Goal: Use online tool/utility

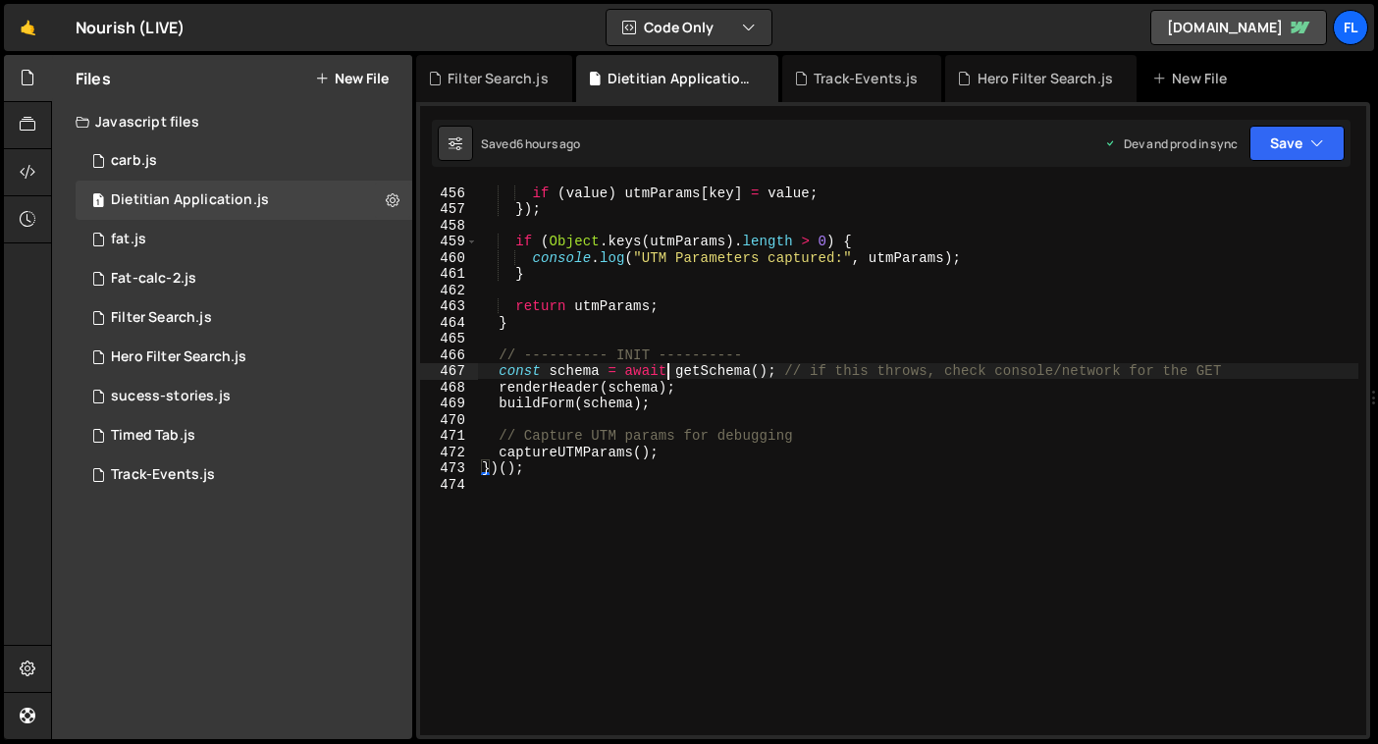
click at [669, 377] on div "if ( value ) utmParams [ key ] = value ; }) ; if ( Object . keys ( utmParams ) …" at bounding box center [918, 475] width 880 height 583
type textarea "})();"
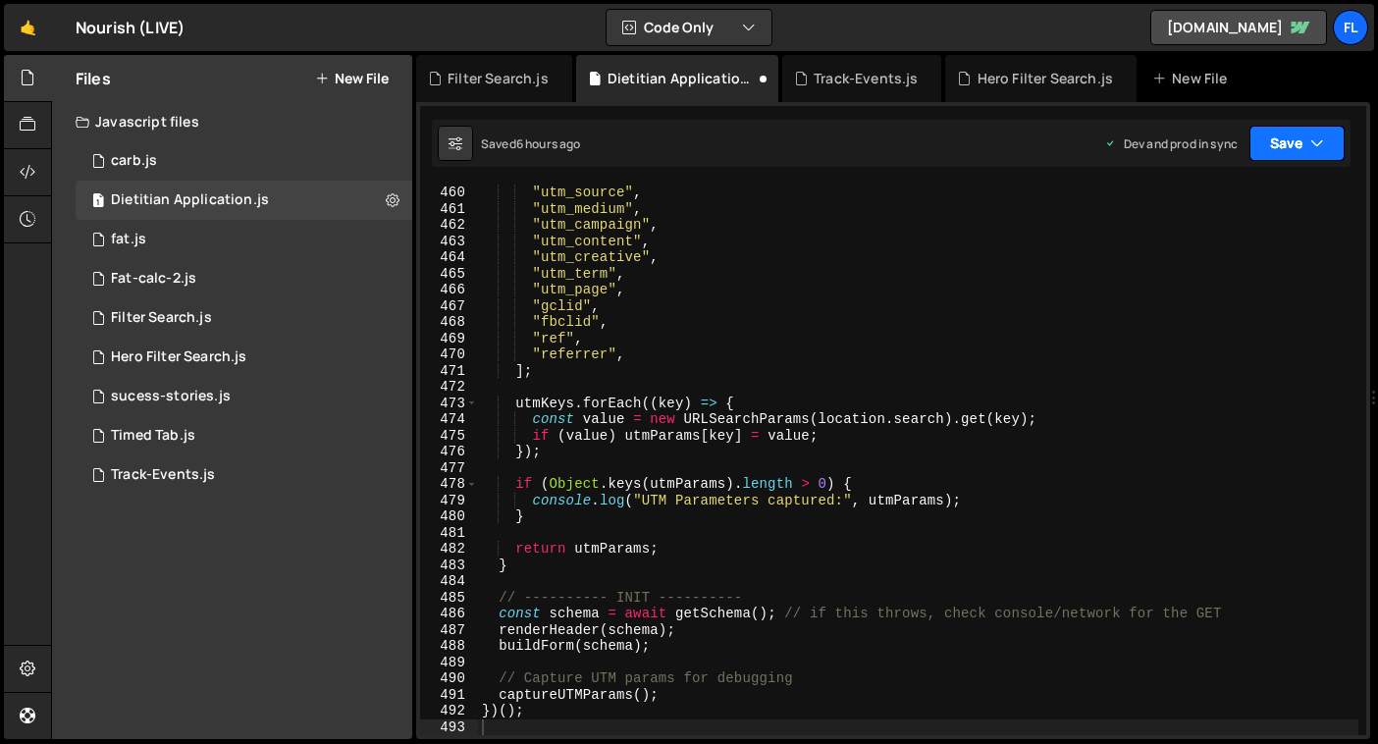
click at [1301, 139] on button "Save" at bounding box center [1296, 143] width 95 height 35
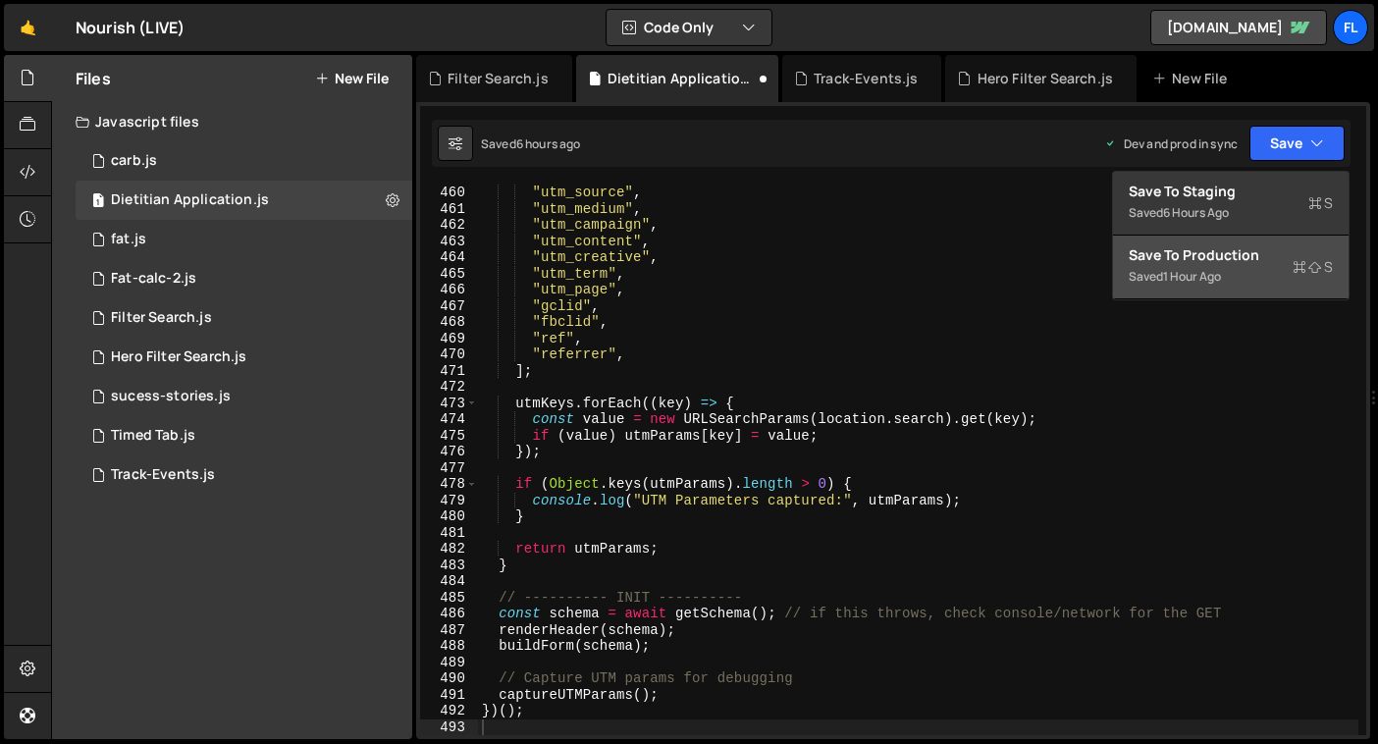
click at [1173, 290] on button "Save to Production S Saved 1 hour ago" at bounding box center [1231, 268] width 236 height 64
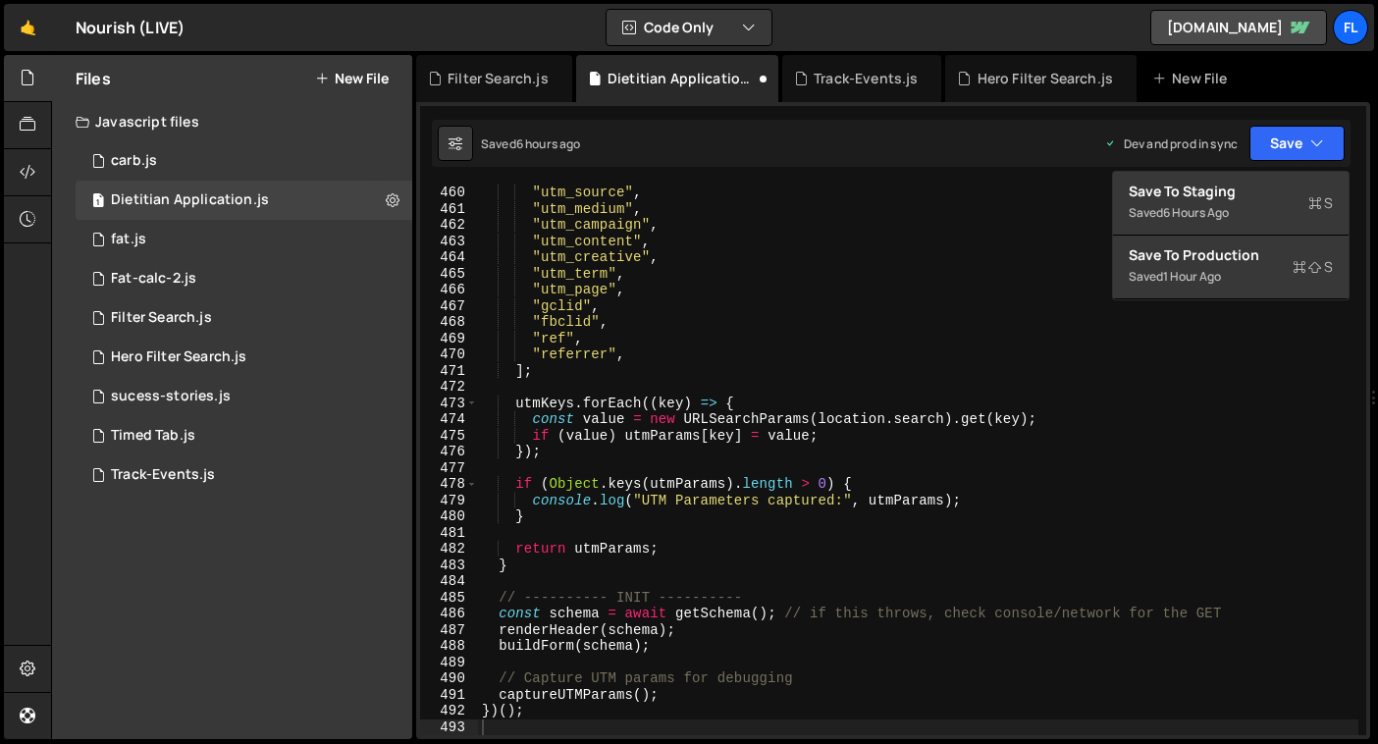
scroll to position [7431, 0]
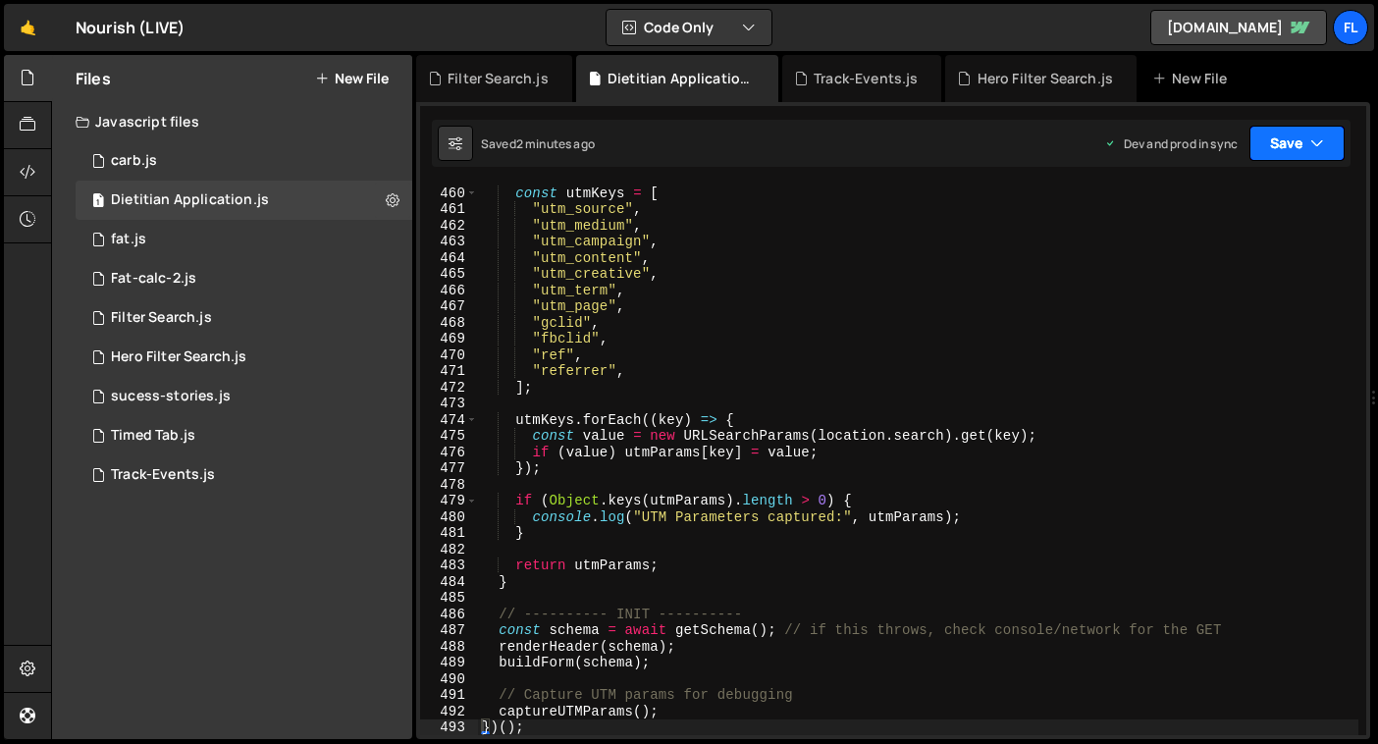
click at [1265, 159] on button "Save" at bounding box center [1296, 143] width 95 height 35
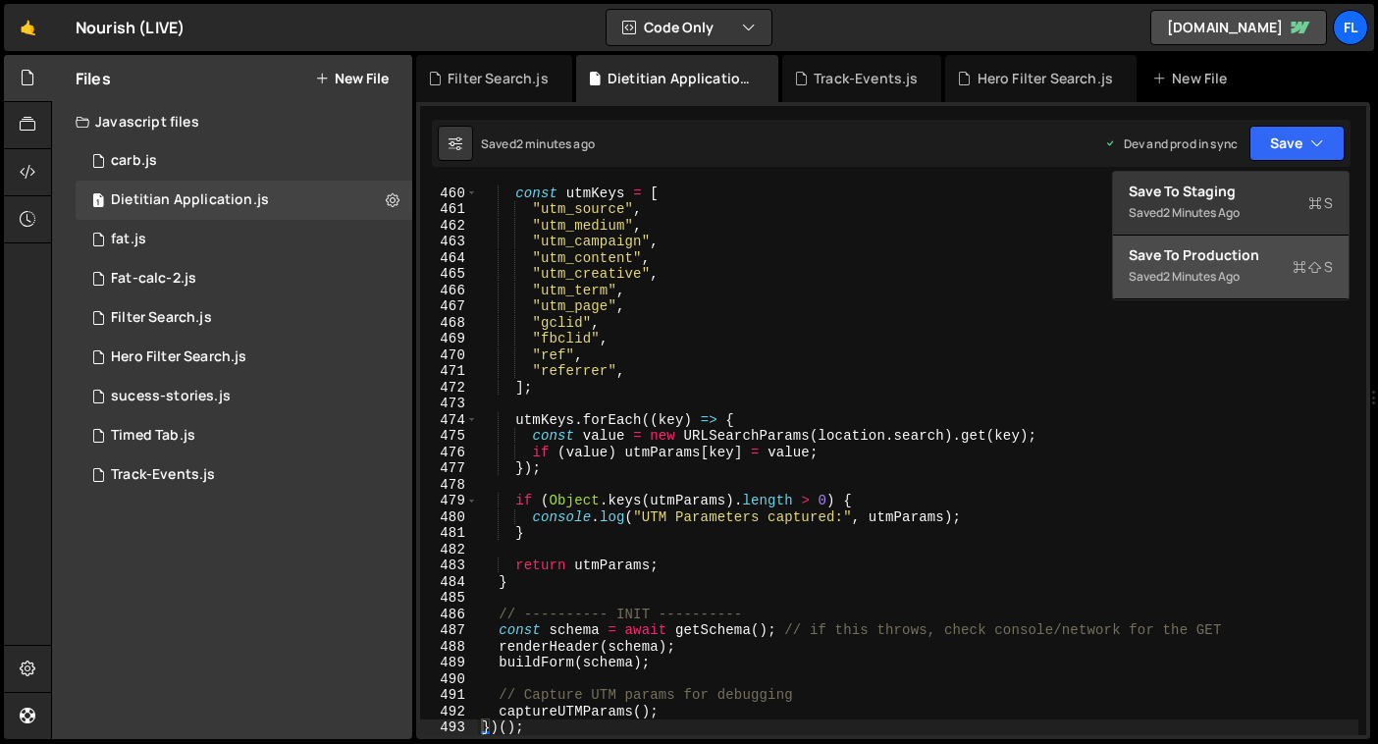
click at [1222, 279] on div "2 minutes ago" at bounding box center [1201, 276] width 77 height 17
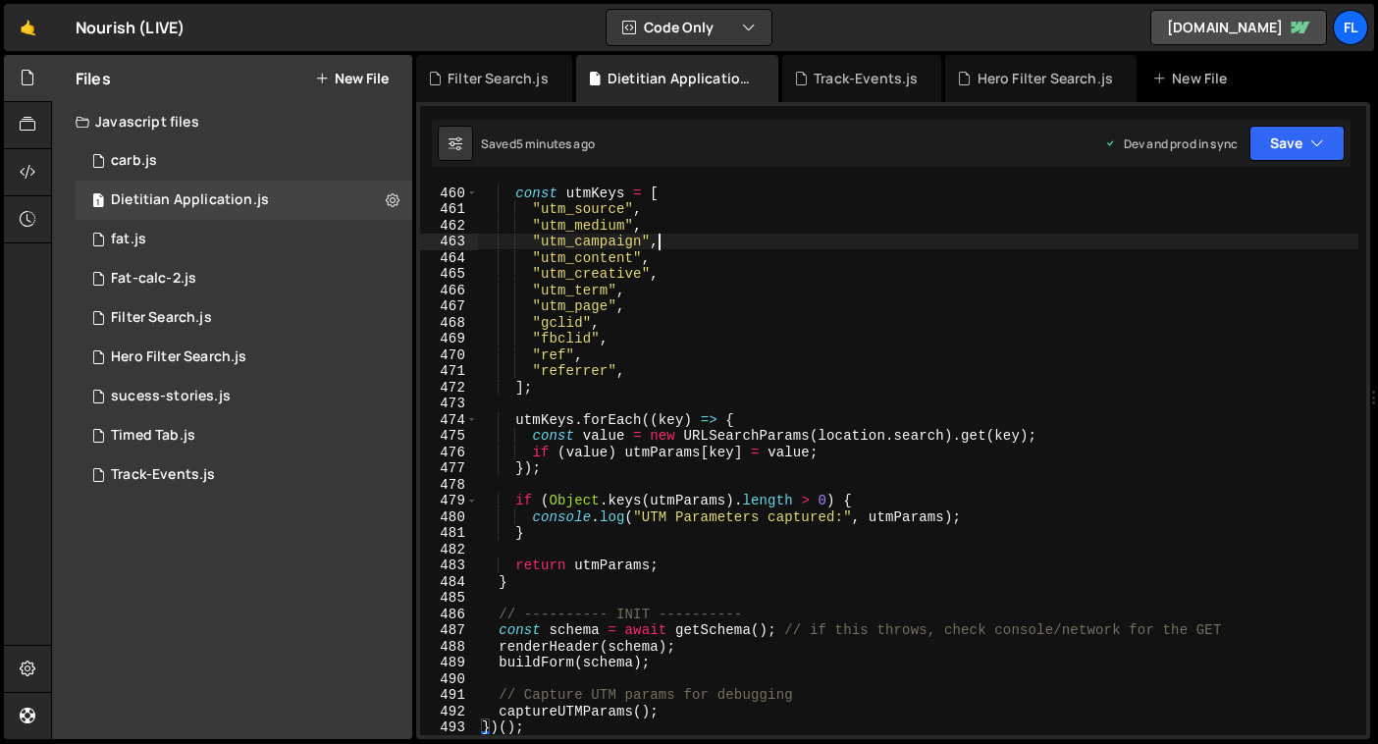
click at [799, 241] on div "const utmKeys = [ "utm_source" , "utm_medium" , "utm_campaign" , "utm_content" …" at bounding box center [918, 475] width 880 height 583
type textarea "})();"
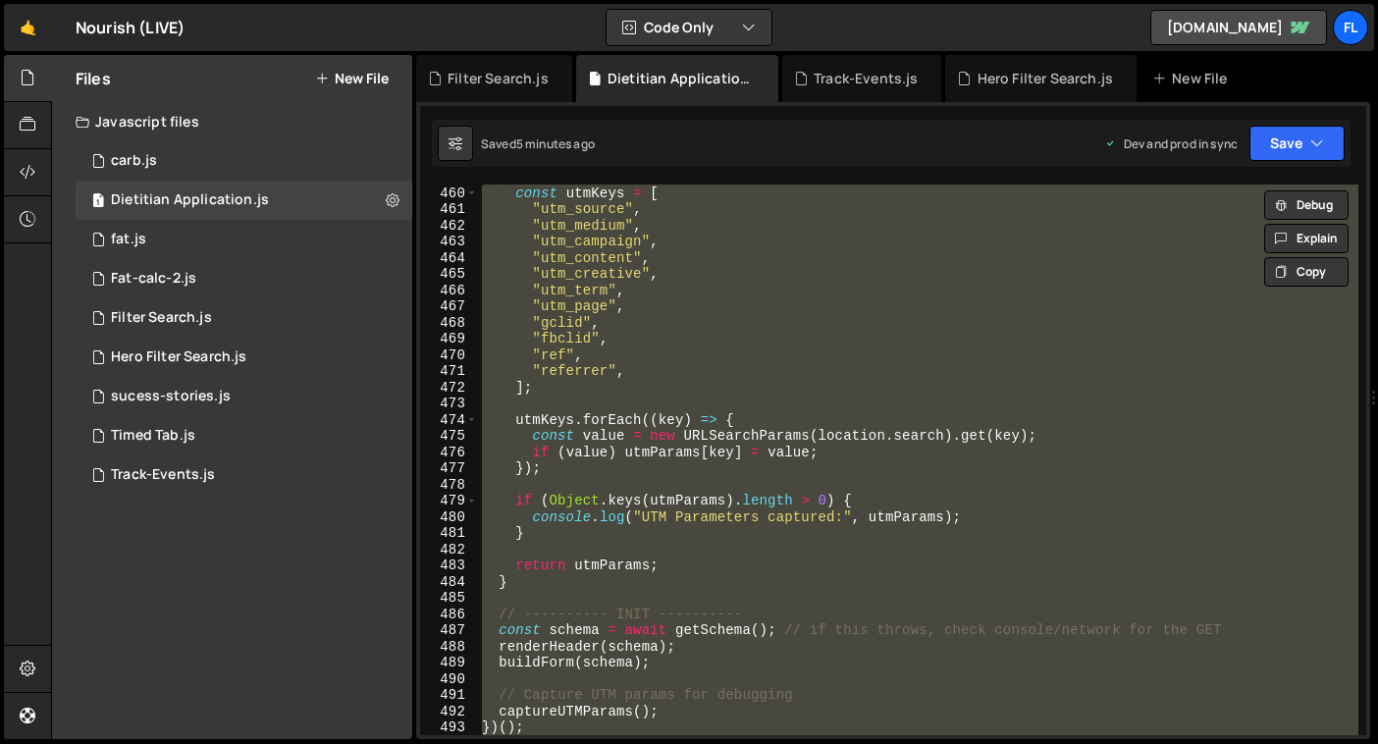
paste textarea
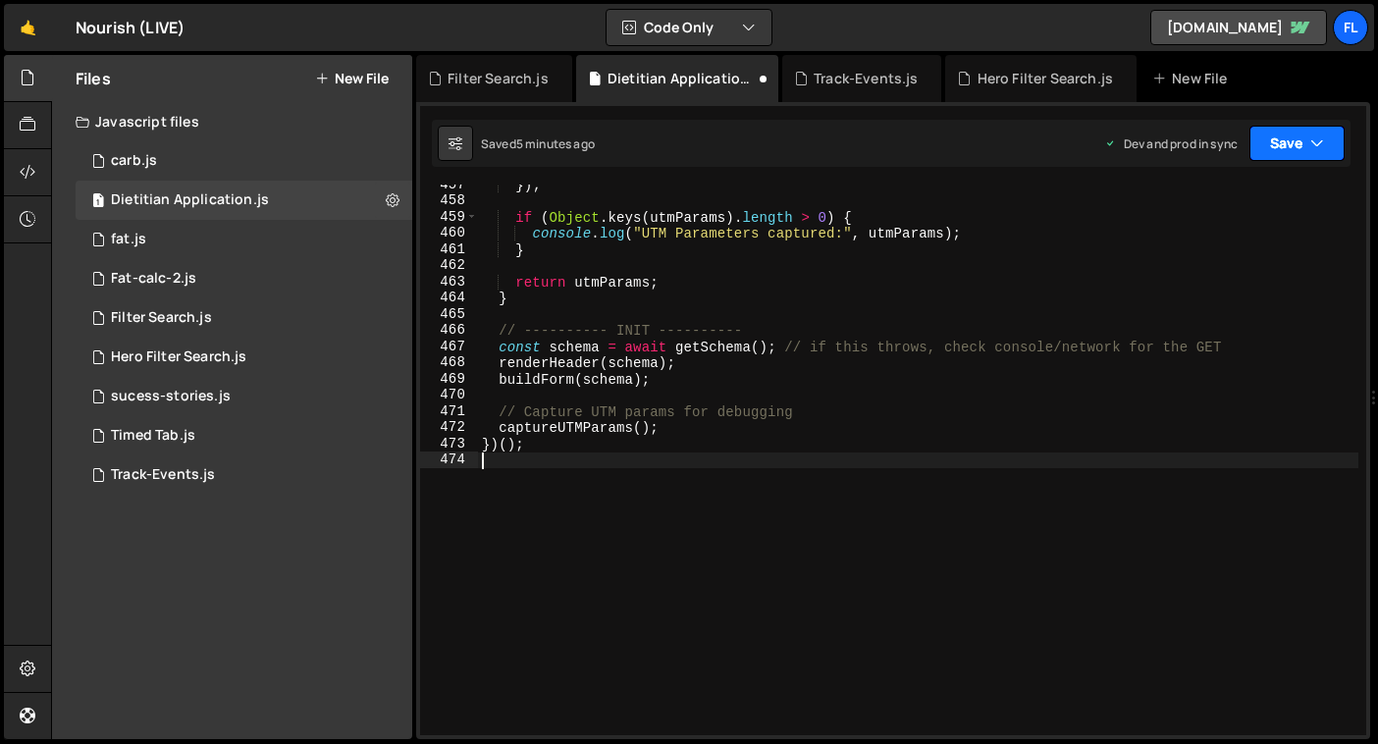
click at [1313, 138] on icon "button" at bounding box center [1317, 143] width 14 height 20
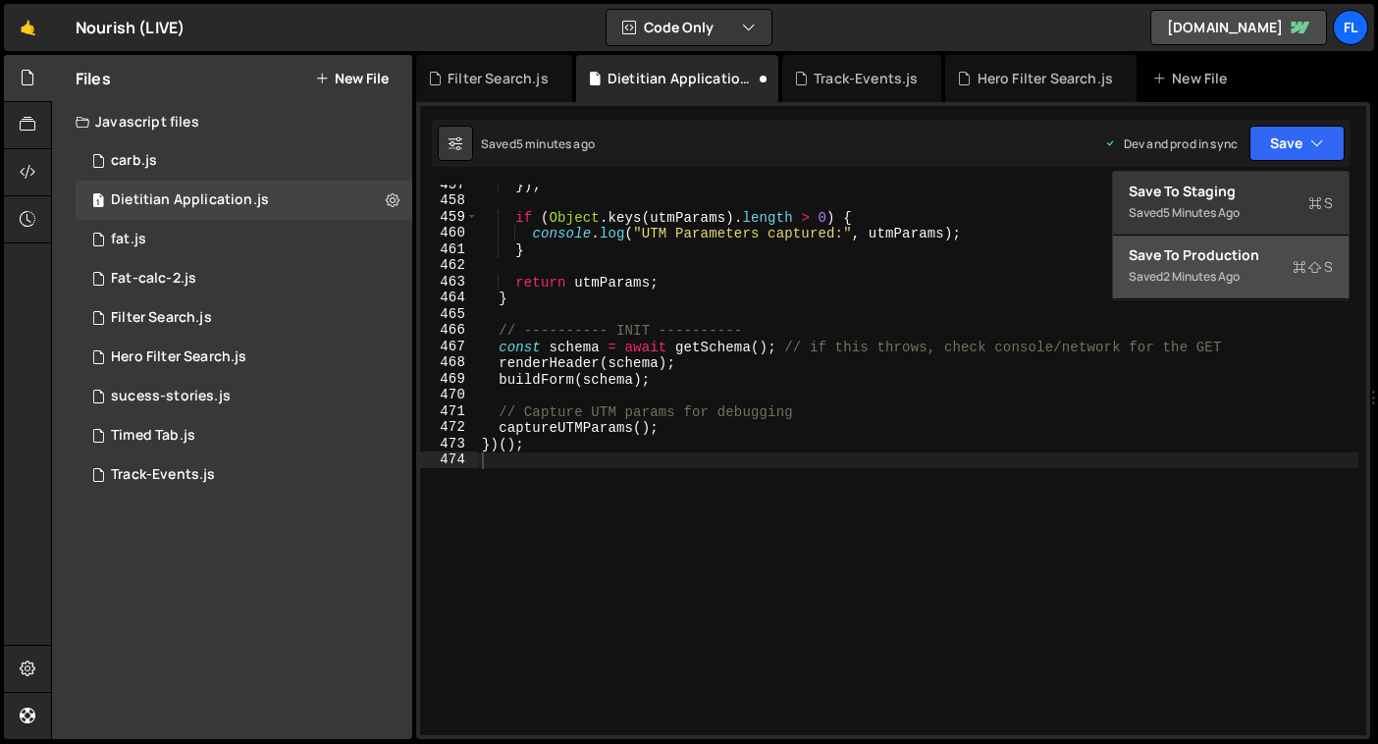
click at [1218, 285] on div "Saved 2 minutes ago" at bounding box center [1230, 277] width 204 height 24
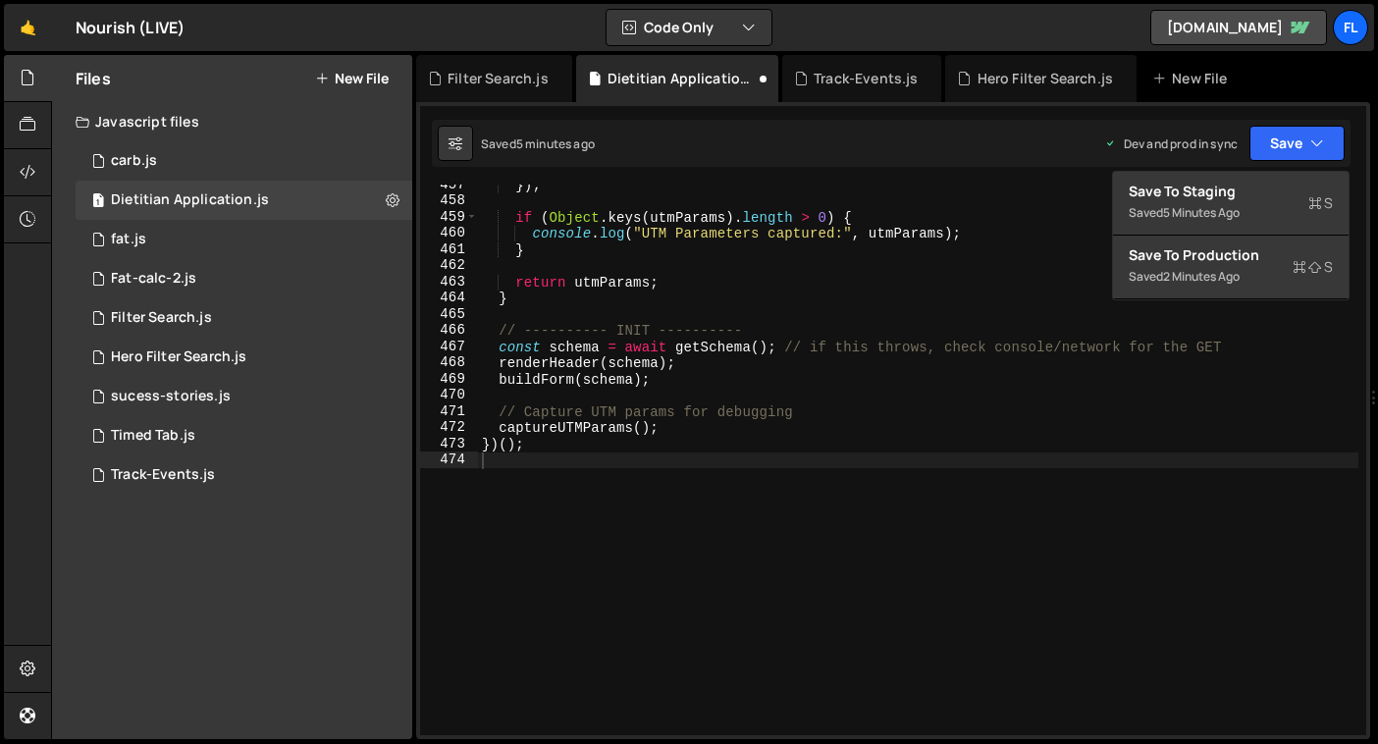
scroll to position [7391, 0]
